Goal: Task Accomplishment & Management: Complete application form

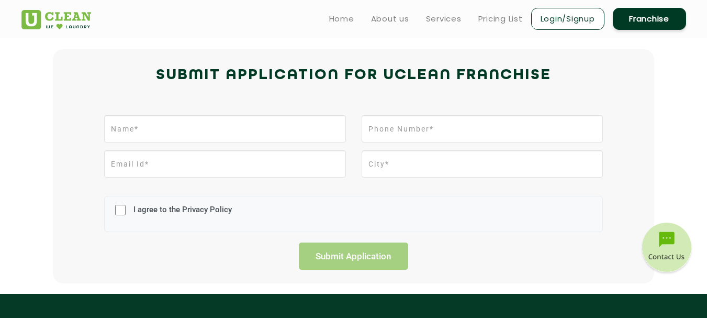
scroll to position [209, 0]
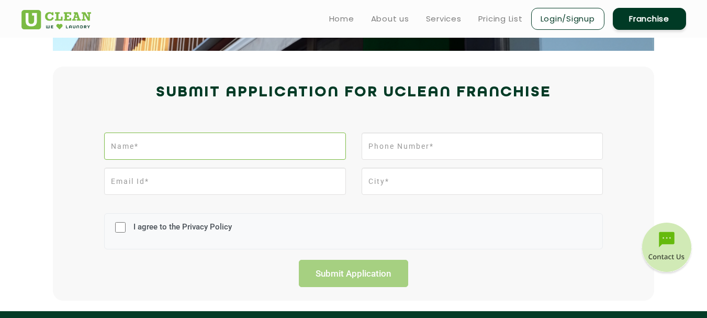
click at [162, 138] on input "text" at bounding box center [224, 145] width 241 height 27
type input "Gurmeet Singh"
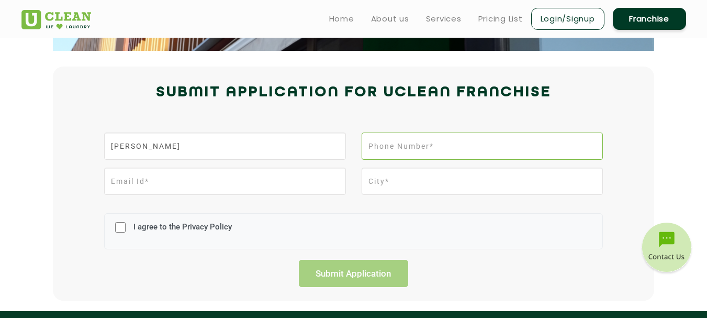
type input "09357676696"
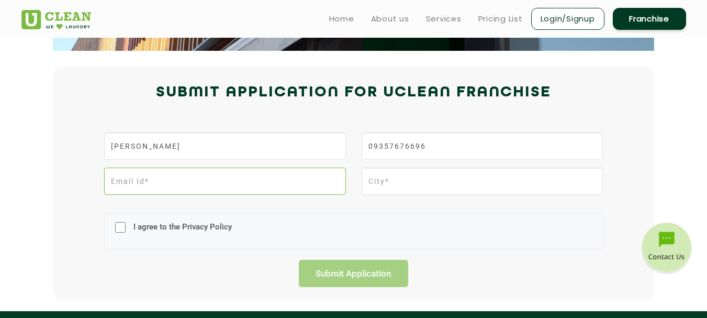
type input "yourfamilydoctor@gmail.com"
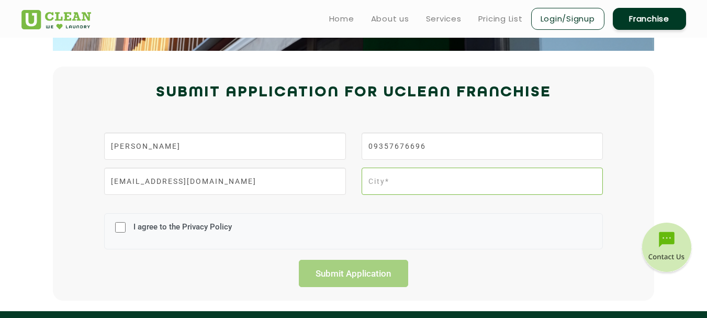
type input "MOHALI"
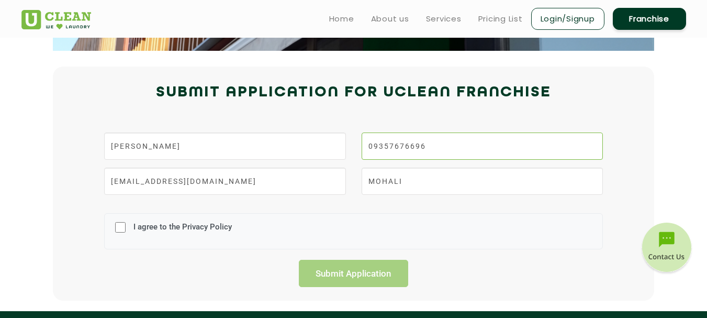
click at [371, 145] on input "09357676696" at bounding box center [482, 145] width 241 height 27
type input "9357676696"
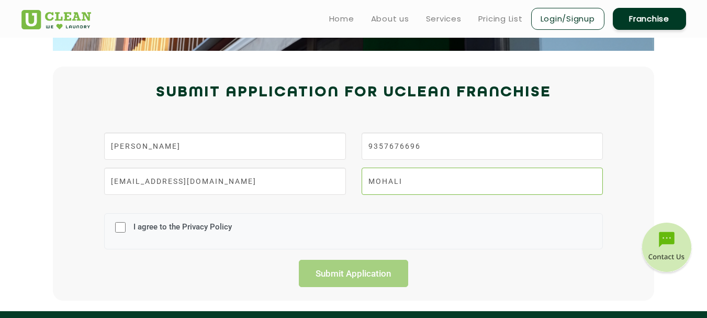
drag, startPoint x: 419, startPoint y: 184, endPoint x: 356, endPoint y: 179, distance: 63.0
click at [356, 179] on div "MOHALI" at bounding box center [482, 184] width 257 height 35
type input "r"
type input "RANCHI, JHARKHAND"
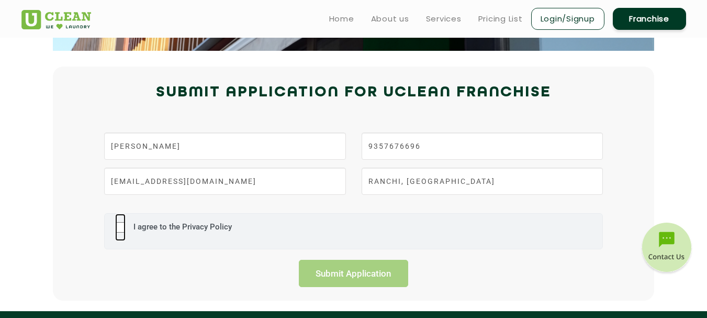
click at [118, 225] on input "I agree to the Privacy Policy" at bounding box center [120, 226] width 10 height 27
checkbox input "true"
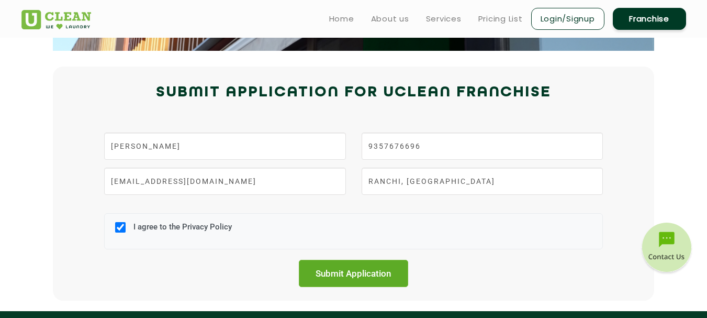
click at [329, 272] on input "Submit Application" at bounding box center [354, 272] width 110 height 27
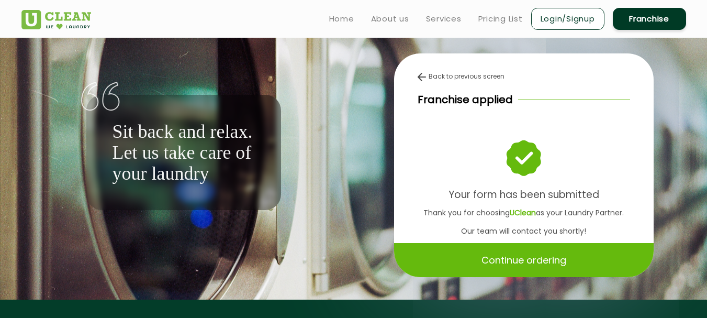
click at [552, 260] on p "Continue ordering" at bounding box center [523, 260] width 85 height 18
